Goal: Information Seeking & Learning: Learn about a topic

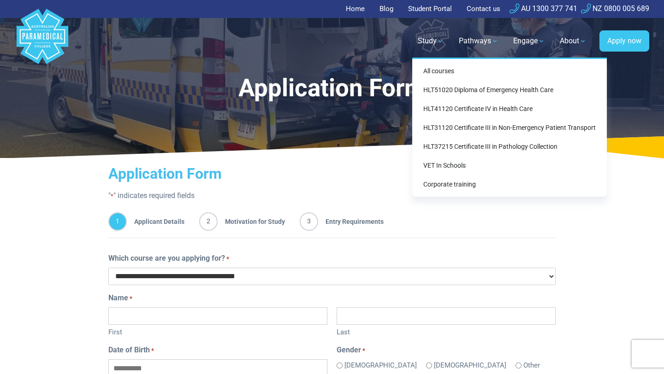
click at [431, 47] on link "Study" at bounding box center [430, 41] width 37 height 26
click at [443, 69] on link "All courses" at bounding box center [509, 71] width 187 height 17
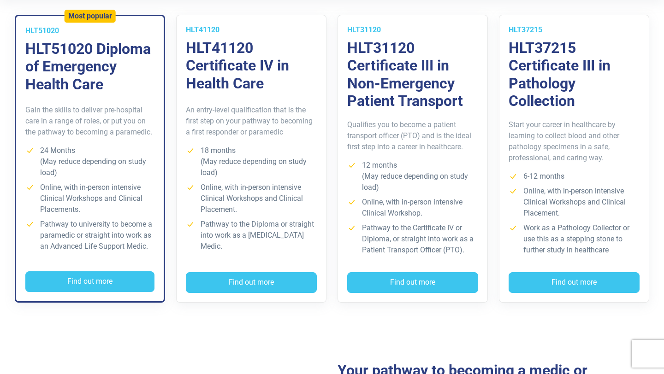
scroll to position [280, 0]
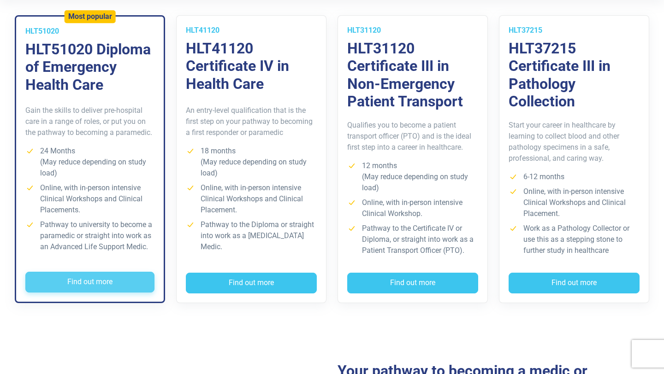
click at [102, 291] on button "Find out more" at bounding box center [89, 282] width 129 height 21
